Goal: Task Accomplishment & Management: Use online tool/utility

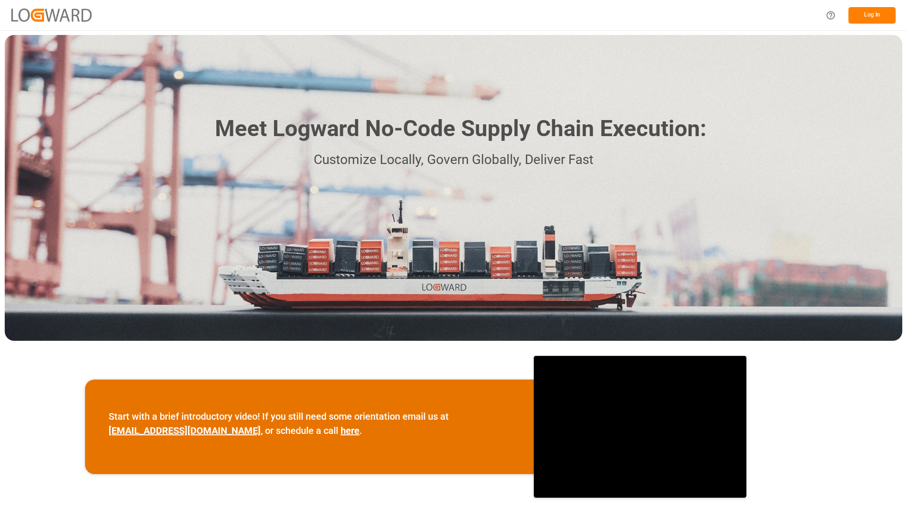
click at [868, 17] on button "Log In" at bounding box center [871, 15] width 47 height 17
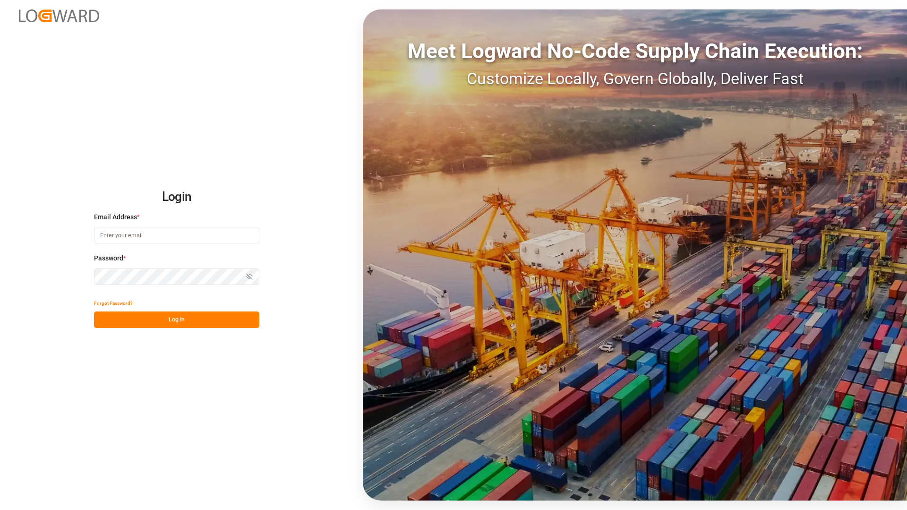
type input "[EMAIL_ADDRESS][DOMAIN_NAME]"
click at [184, 322] on button "Log In" at bounding box center [176, 319] width 165 height 17
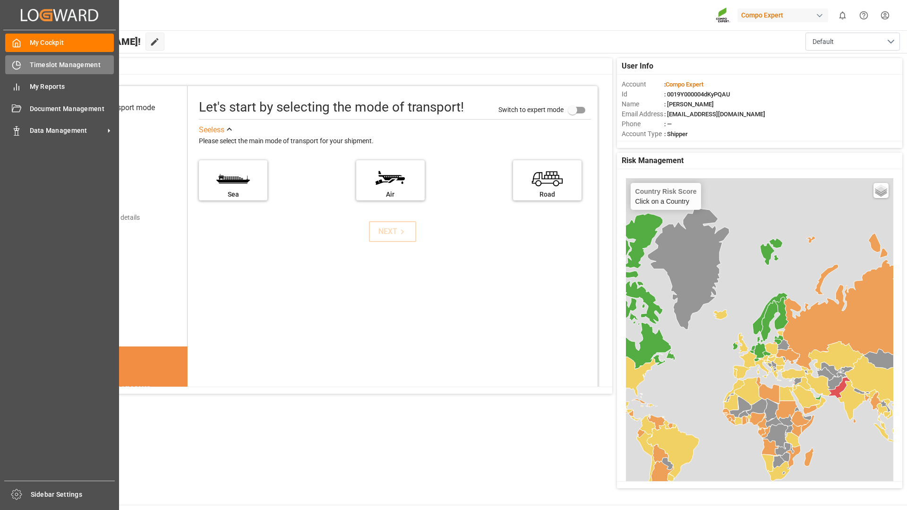
click at [30, 64] on span "Timeslot Management" at bounding box center [72, 65] width 85 height 10
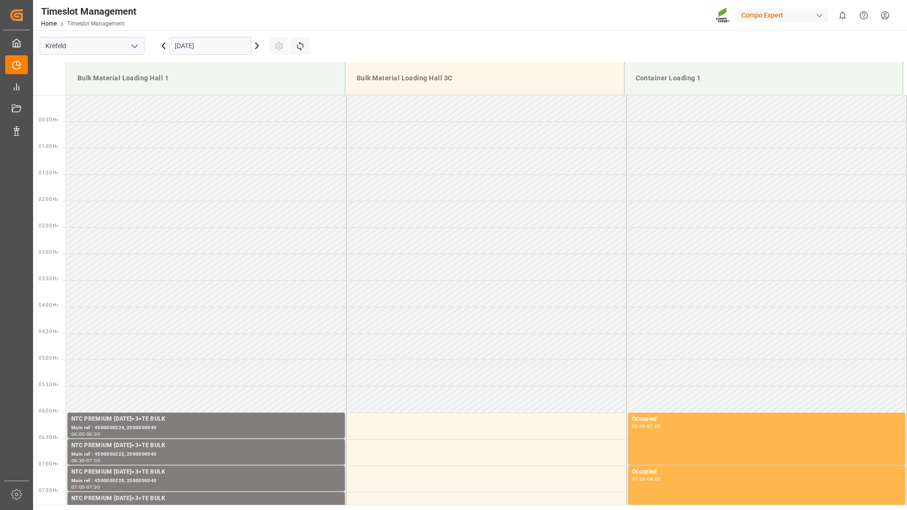
scroll to position [576, 0]
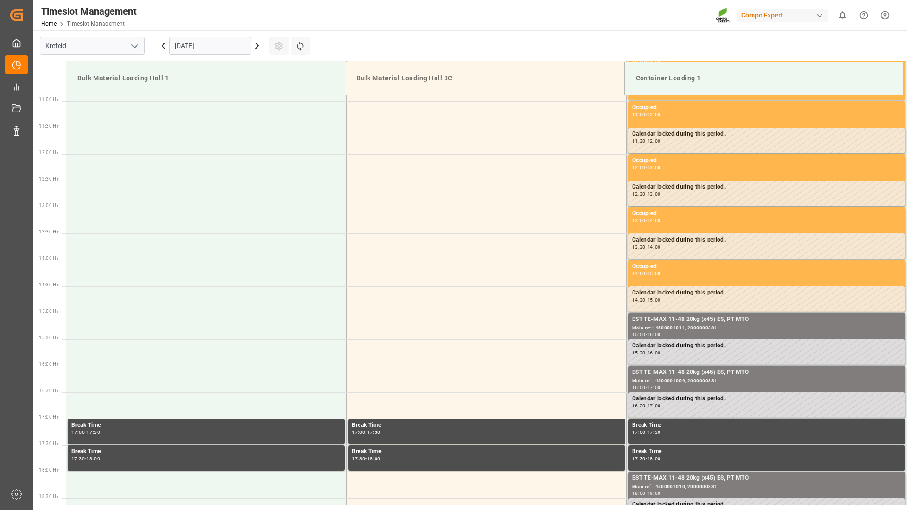
click at [256, 48] on icon at bounding box center [257, 46] width 3 height 6
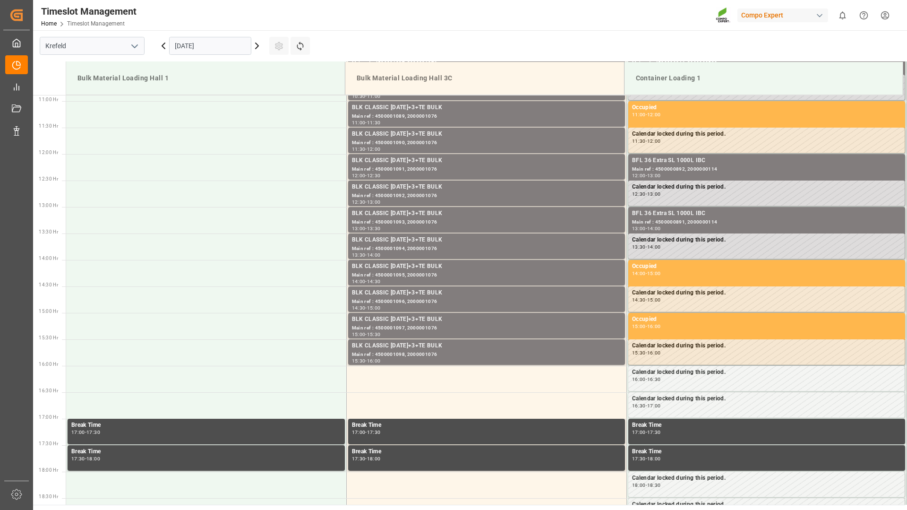
click at [237, 44] on input "[DATE]" at bounding box center [210, 46] width 82 height 18
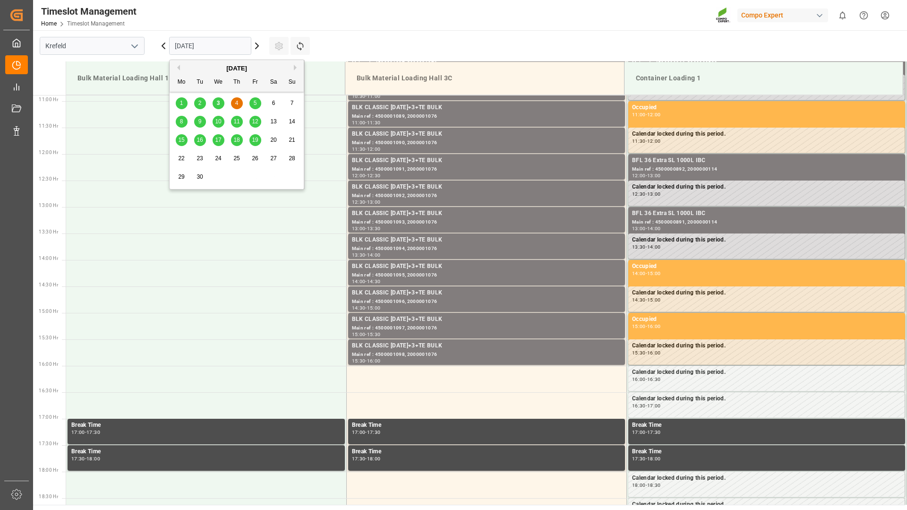
click at [181, 121] on span "8" at bounding box center [181, 121] width 3 height 7
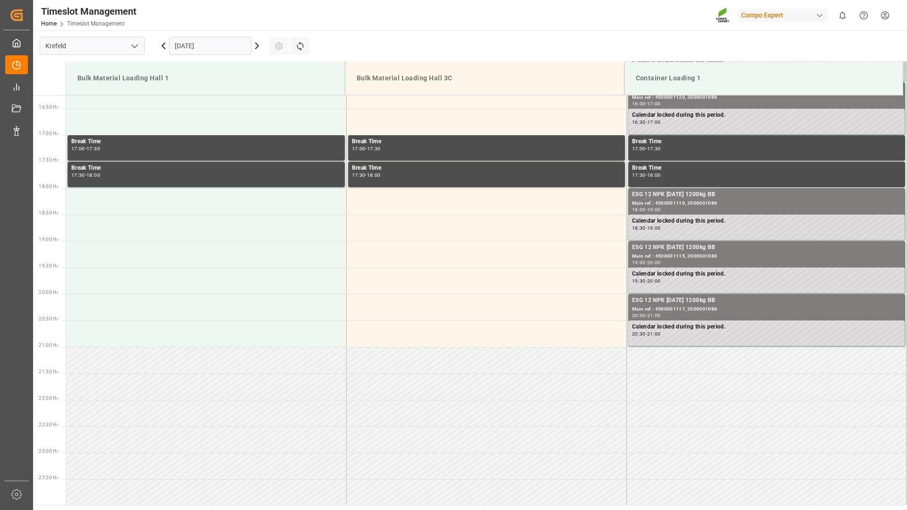
scroll to position [765, 0]
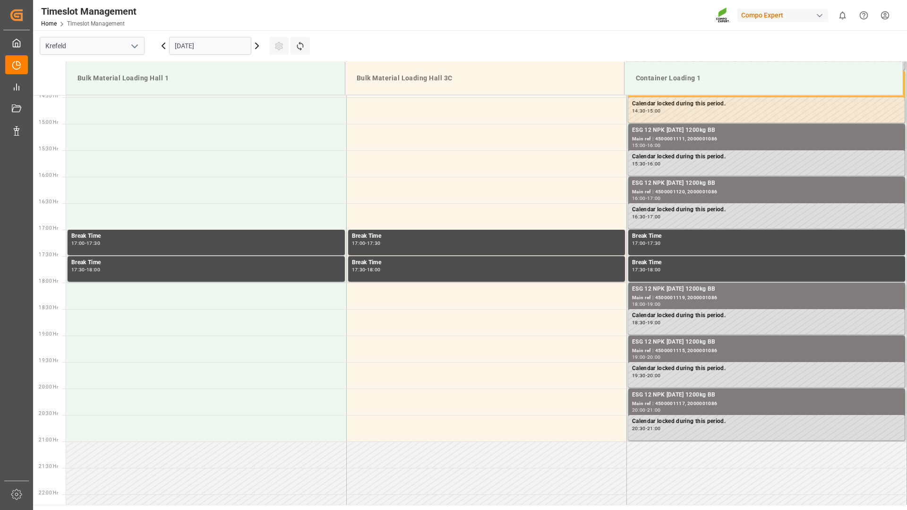
click at [256, 47] on icon at bounding box center [256, 45] width 11 height 11
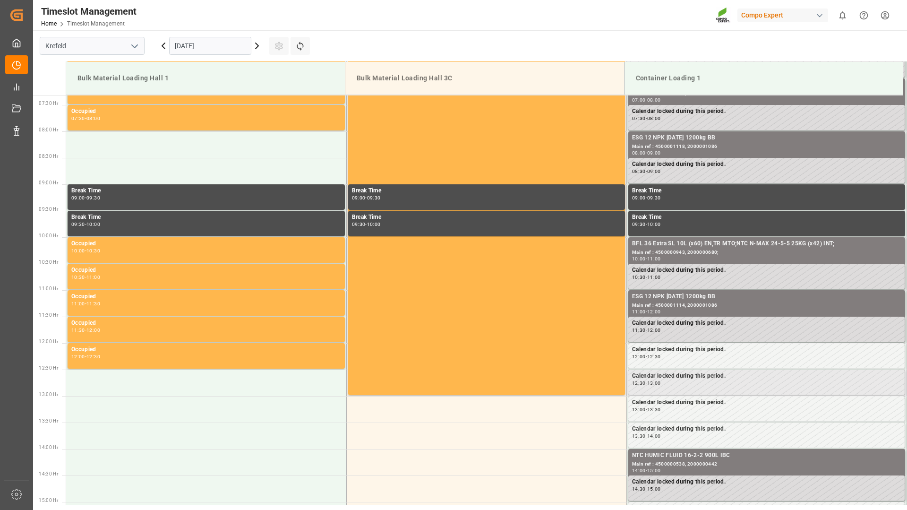
scroll to position [529, 0]
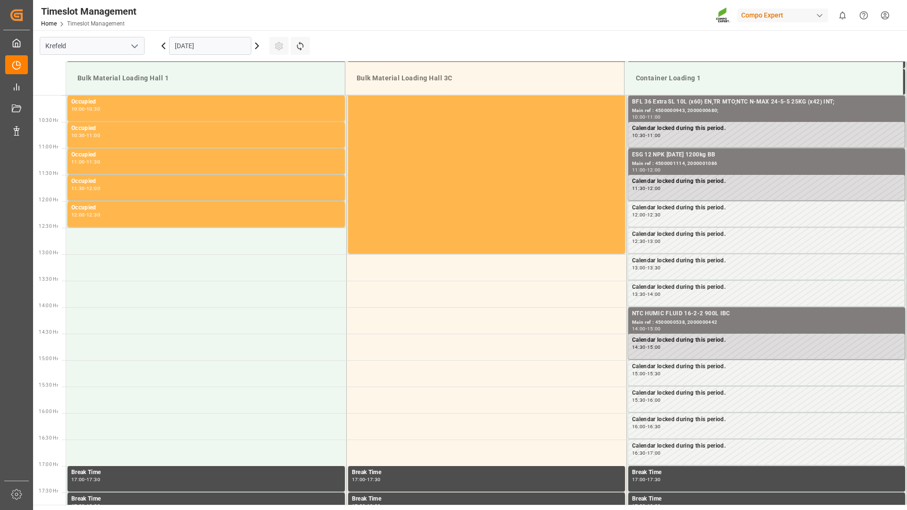
click at [231, 45] on input "[DATE]" at bounding box center [210, 46] width 82 height 18
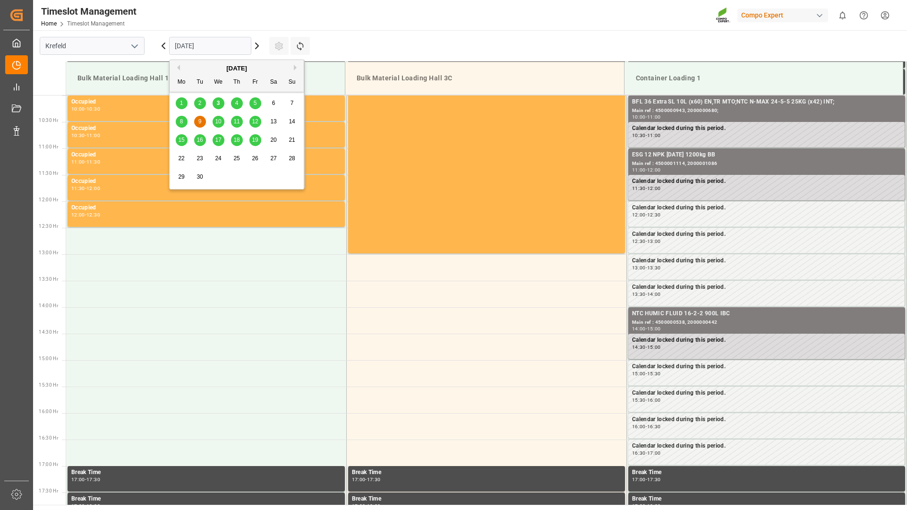
click at [261, 103] on div "5" at bounding box center [255, 103] width 12 height 11
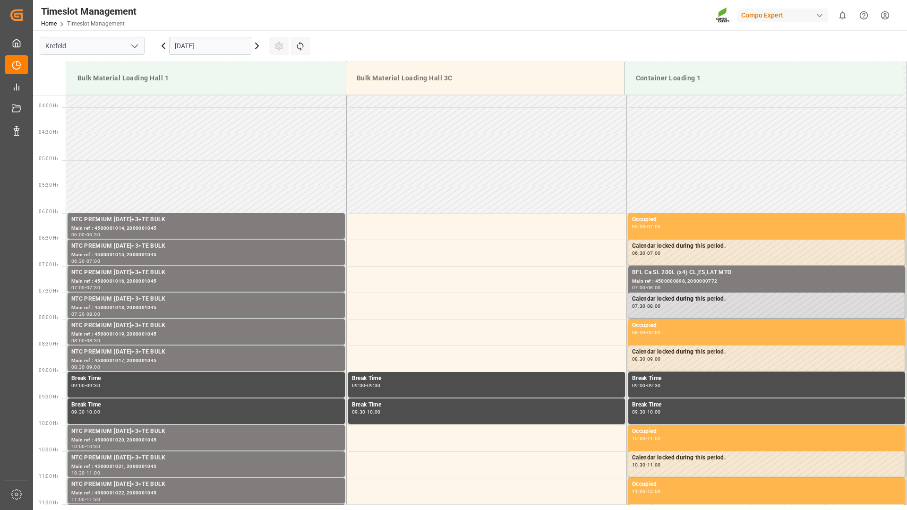
scroll to position [0, 0]
